Goal: Check status

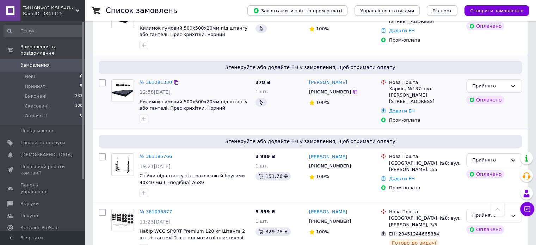
scroll to position [141, 0]
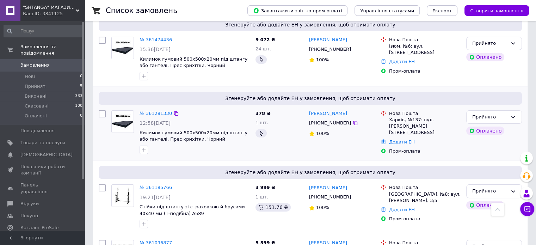
click at [245, 144] on div at bounding box center [194, 149] width 113 height 11
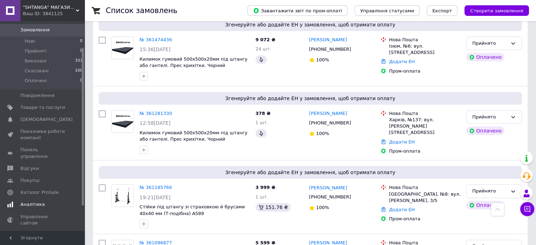
click at [30, 201] on span "Аналітика" at bounding box center [32, 204] width 24 height 6
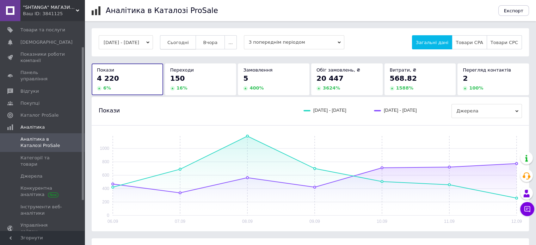
click at [189, 44] on span "Сьогодні" at bounding box center [177, 42] width 21 height 5
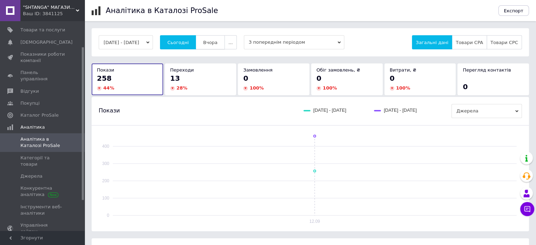
click at [214, 42] on span "Вчора" at bounding box center [210, 42] width 14 height 5
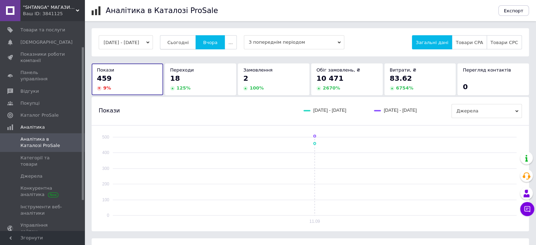
click at [189, 42] on span "Сьогодні" at bounding box center [177, 42] width 21 height 5
